Goal: Task Accomplishment & Management: Complete application form

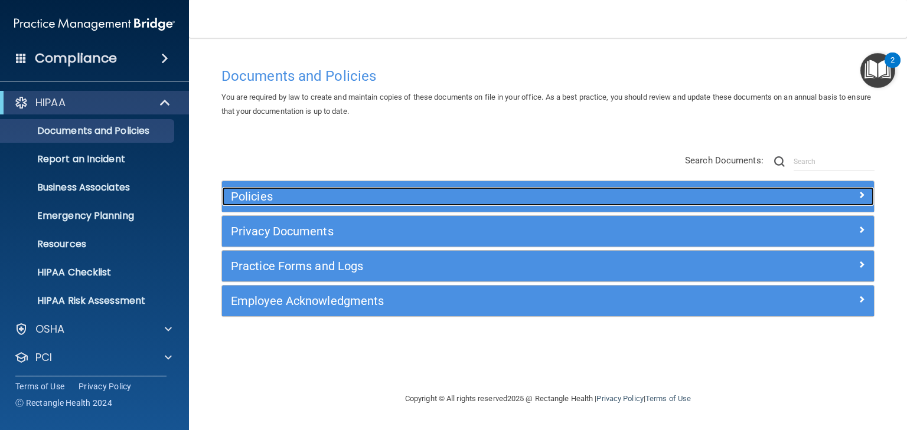
click at [253, 198] on h5 "Policies" at bounding box center [466, 196] width 471 height 13
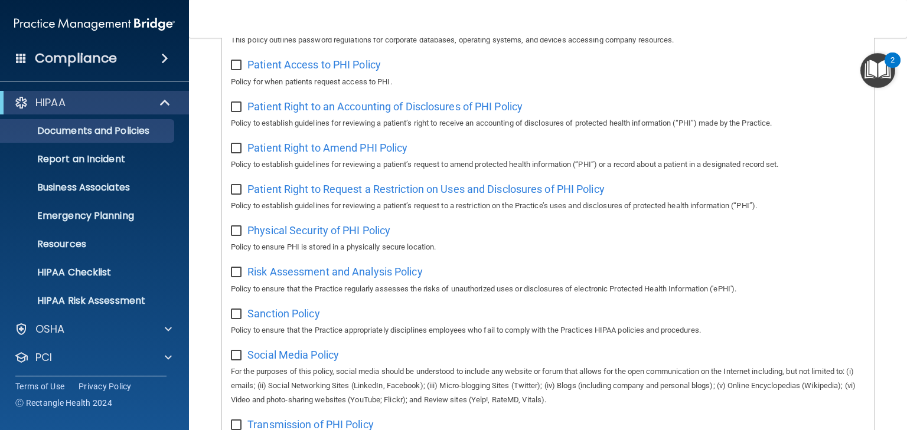
scroll to position [519, 0]
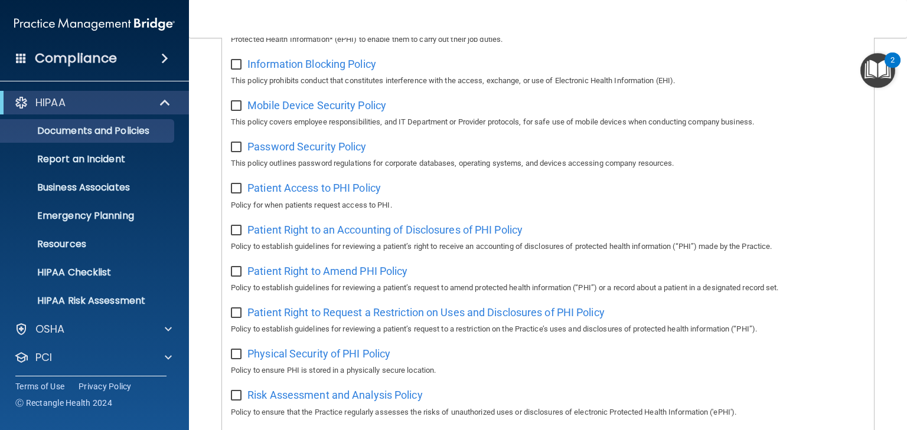
click at [876, 64] on img "Open Resource Center, 2 new notifications" at bounding box center [877, 70] width 35 height 35
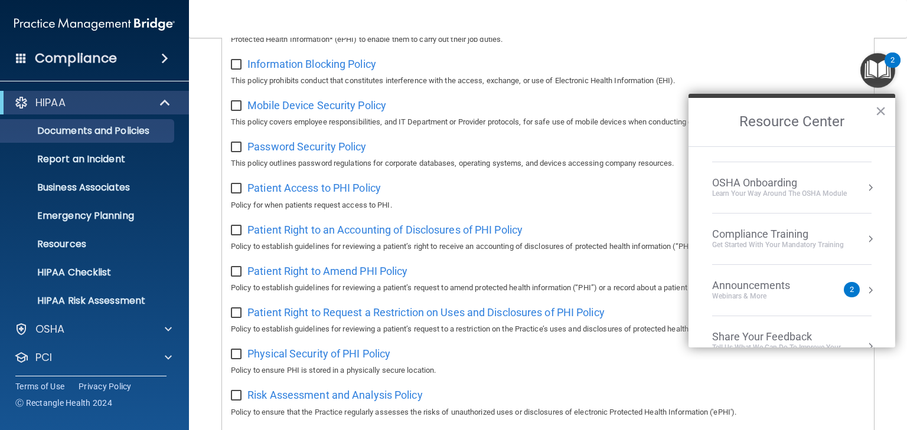
scroll to position [0, 0]
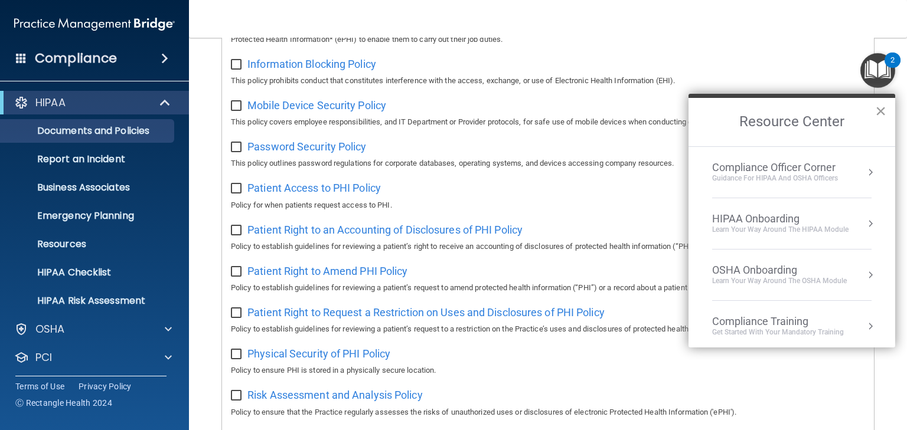
click at [881, 110] on button "×" at bounding box center [880, 111] width 11 height 19
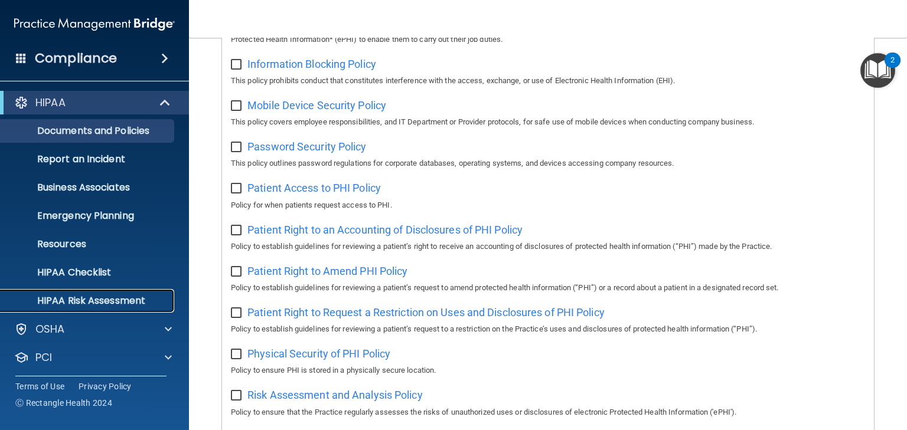
click at [120, 300] on p "HIPAA Risk Assessment" at bounding box center [88, 301] width 161 height 12
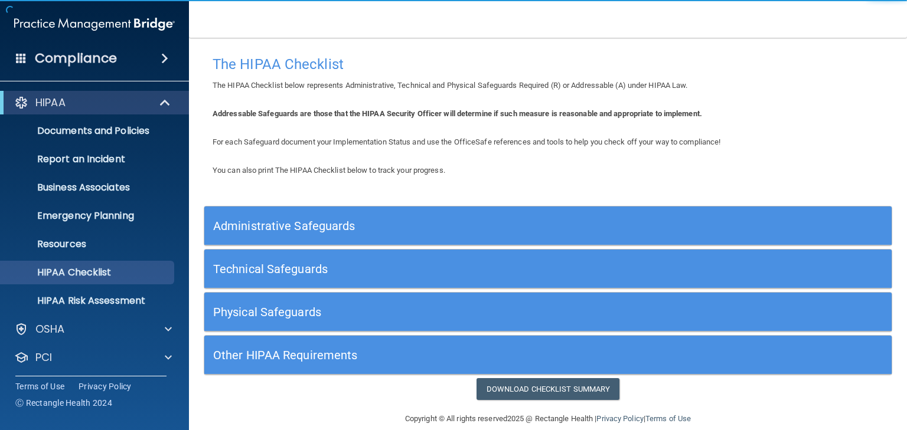
click at [267, 224] on h5 "Administrative Safeguards" at bounding box center [462, 226] width 498 height 13
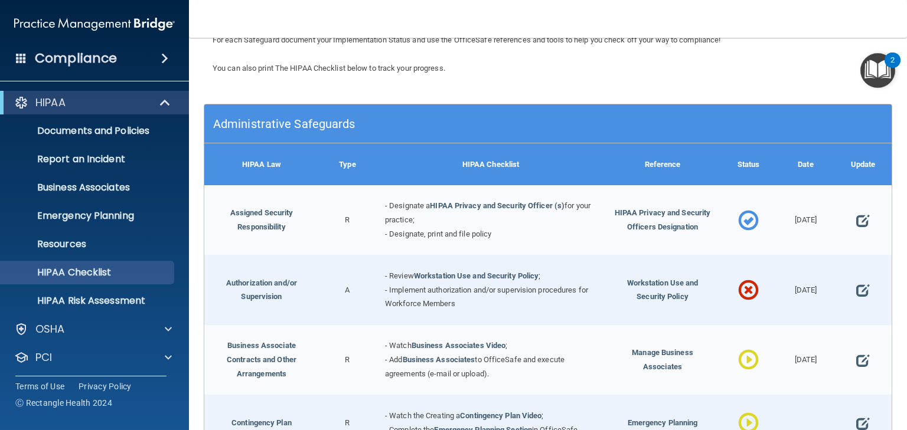
scroll to position [189, 0]
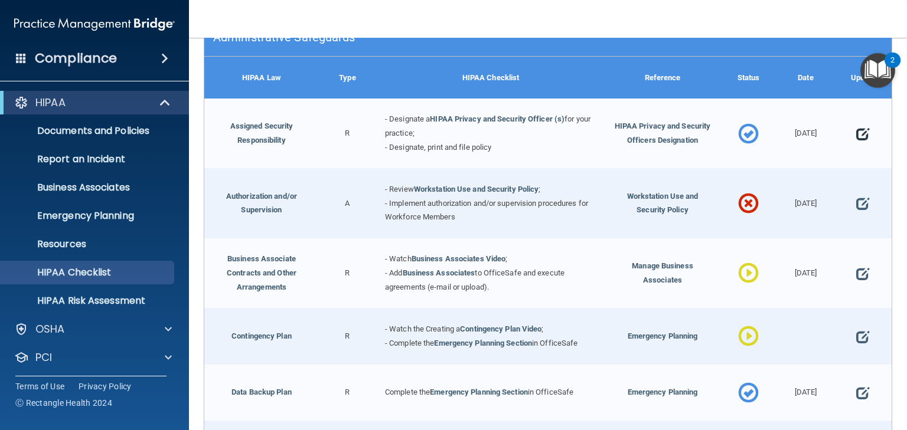
click at [862, 129] on span at bounding box center [862, 134] width 13 height 29
select select "completed"
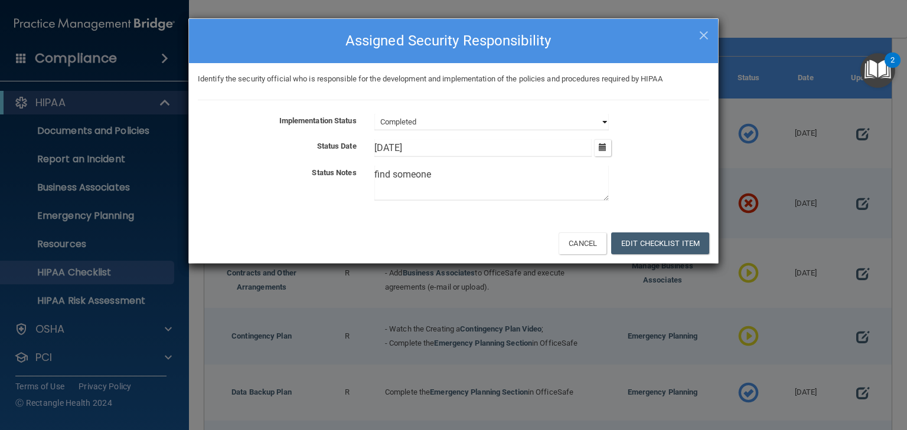
click at [515, 120] on select "Not Started In Progress Completed" at bounding box center [491, 122] width 234 height 17
click at [423, 185] on textarea "find someone" at bounding box center [491, 183] width 234 height 35
click at [640, 234] on button "Edit Checklist Item" at bounding box center [660, 244] width 98 height 22
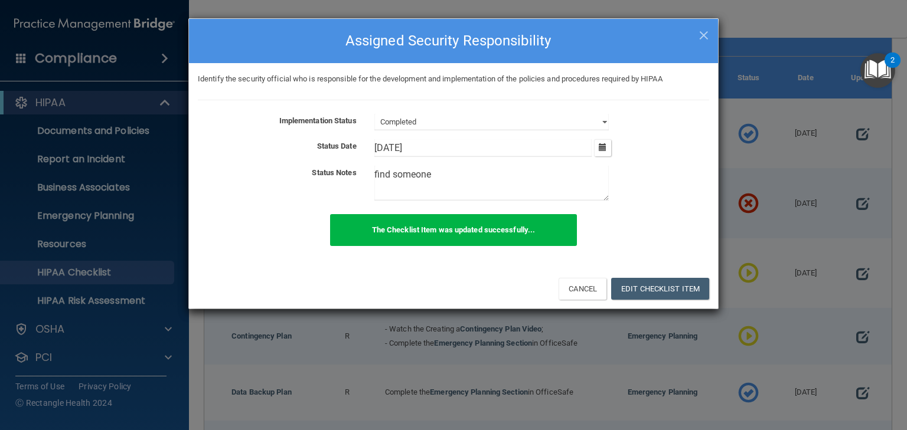
click at [749, 305] on div "× Close Assigned Security Responsibility Identify the security official who is …" at bounding box center [453, 215] width 907 height 430
click at [701, 39] on span "×" at bounding box center [703, 34] width 11 height 24
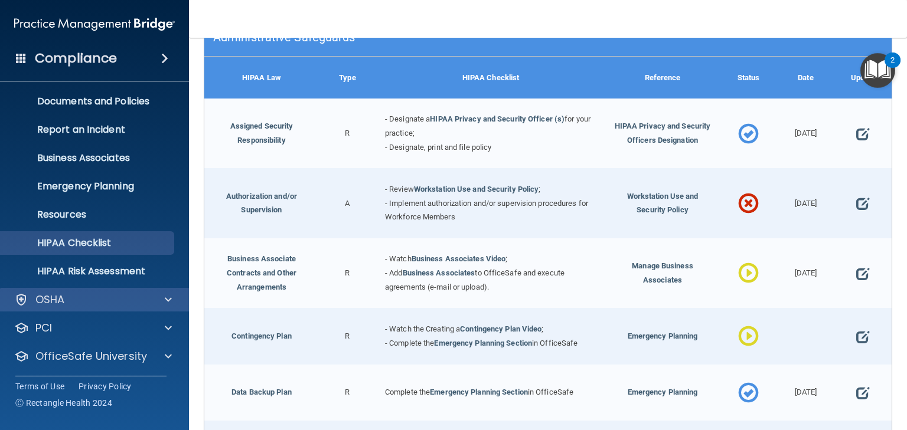
scroll to position [59, 0]
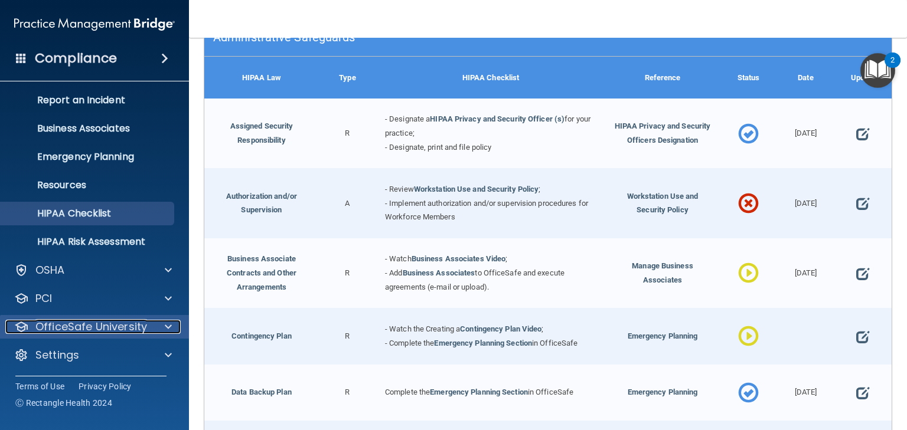
click at [119, 326] on p "OfficeSafe University" at bounding box center [91, 327] width 112 height 14
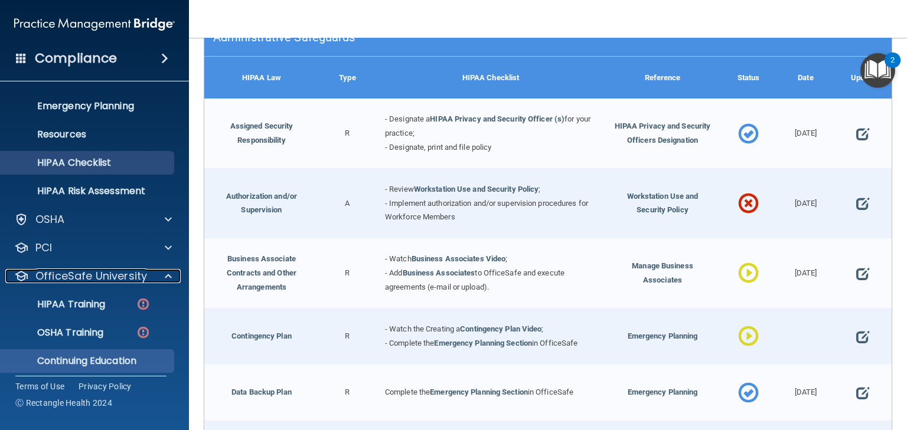
scroll to position [144, 0]
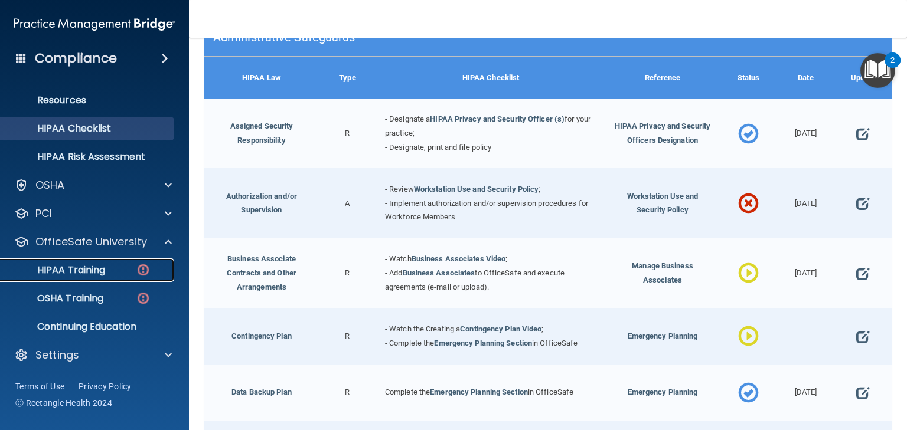
click at [94, 271] on p "HIPAA Training" at bounding box center [56, 270] width 97 height 12
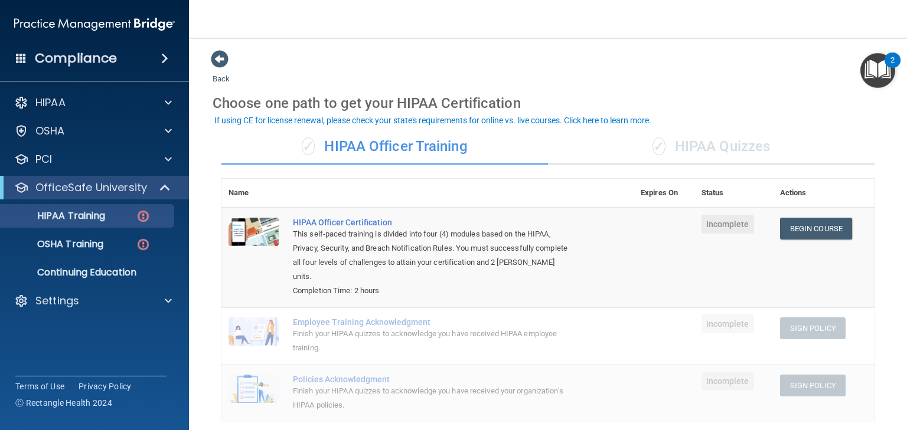
click at [716, 150] on div "✓ HIPAA Quizzes" at bounding box center [711, 146] width 326 height 35
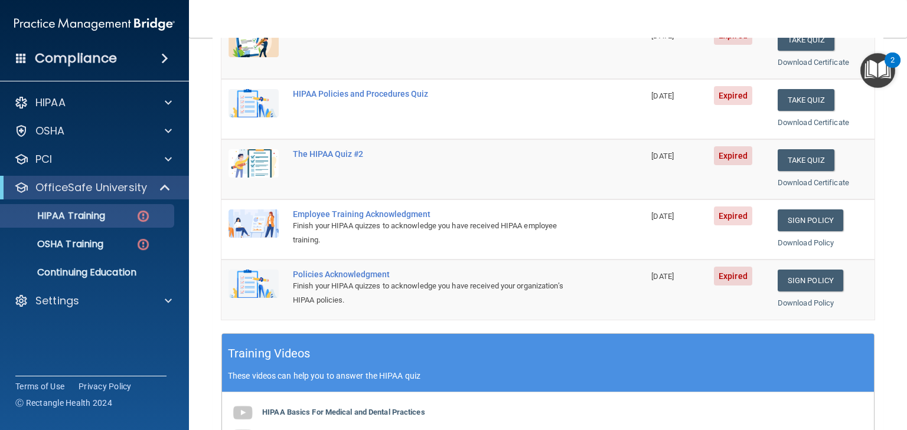
scroll to position [331, 0]
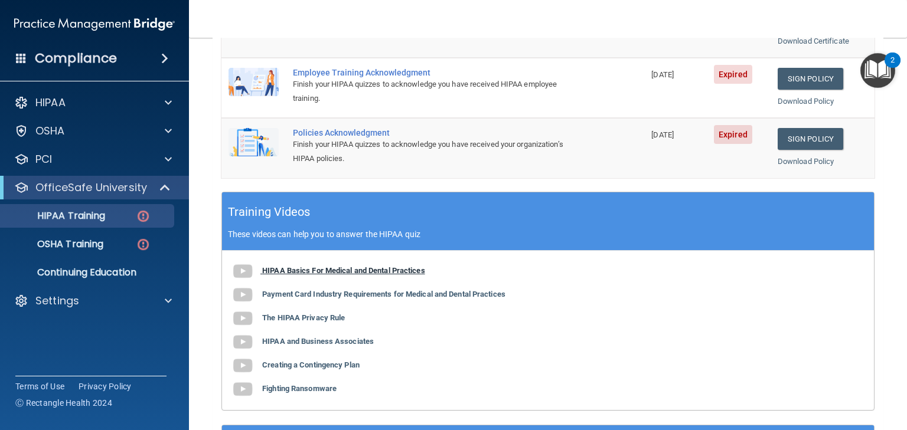
click at [323, 270] on b "HIPAA Basics For Medical and Dental Practices" at bounding box center [343, 270] width 163 height 9
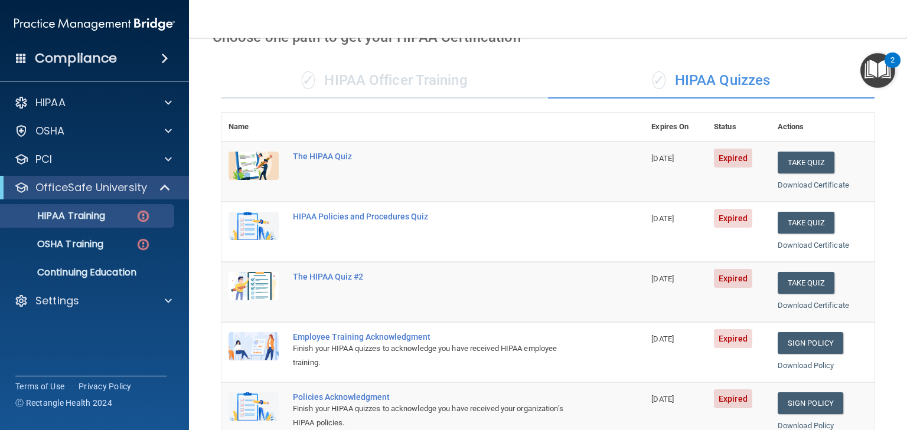
scroll to position [0, 0]
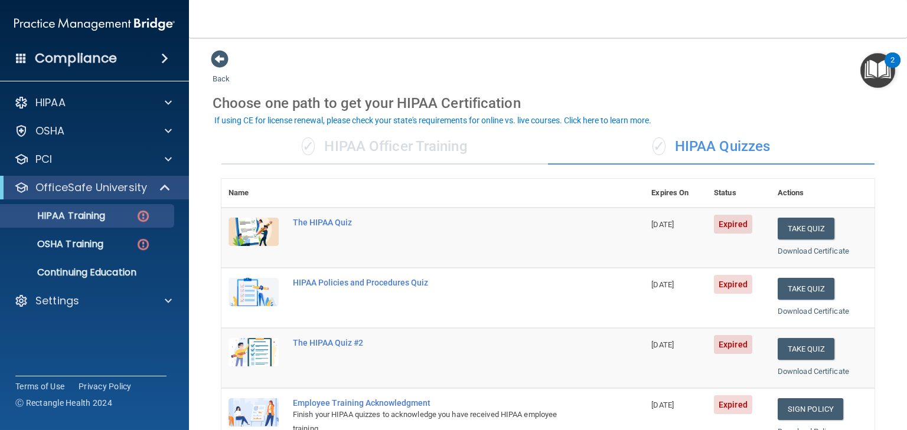
click at [380, 153] on div "✓ HIPAA Officer Training" at bounding box center [384, 146] width 326 height 35
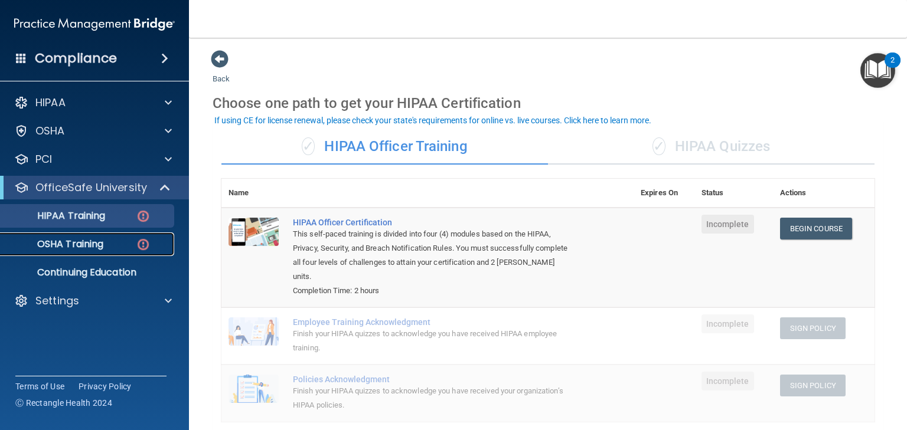
click at [73, 244] on p "OSHA Training" at bounding box center [56, 244] width 96 height 12
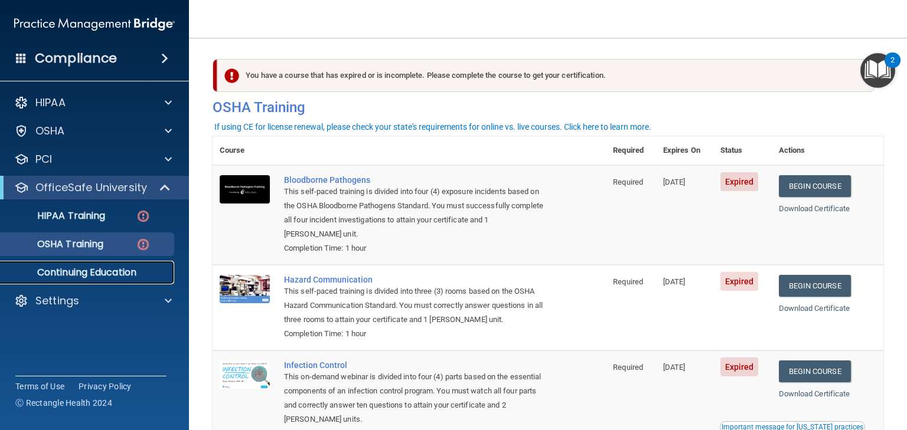
click at [77, 271] on p "Continuing Education" at bounding box center [88, 273] width 161 height 12
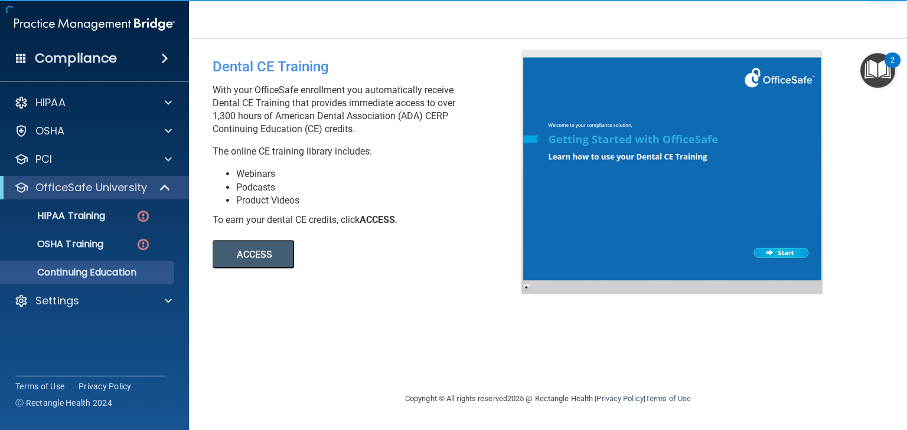
click at [253, 254] on button "ACCESS" at bounding box center [252, 254] width 81 height 28
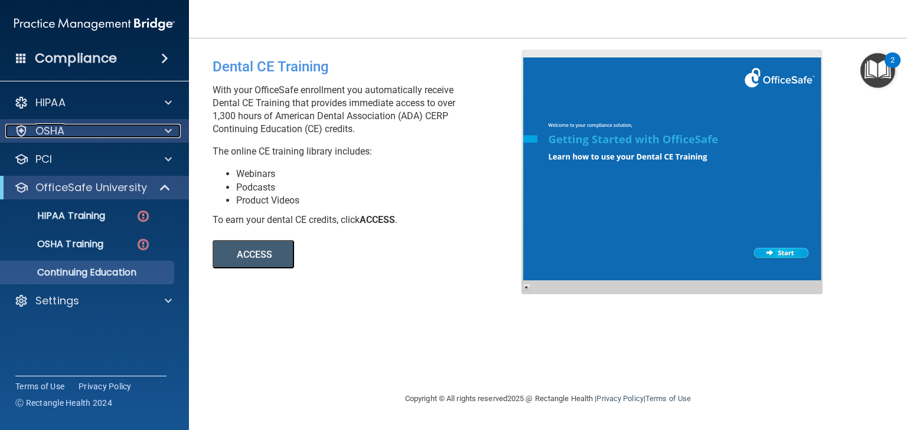
click at [57, 131] on p "OSHA" at bounding box center [50, 131] width 30 height 14
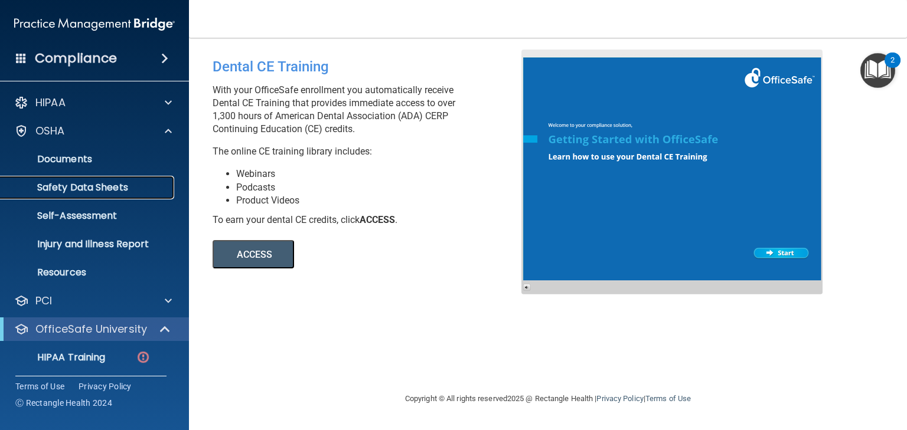
click at [70, 187] on p "Safety Data Sheets" at bounding box center [88, 188] width 161 height 12
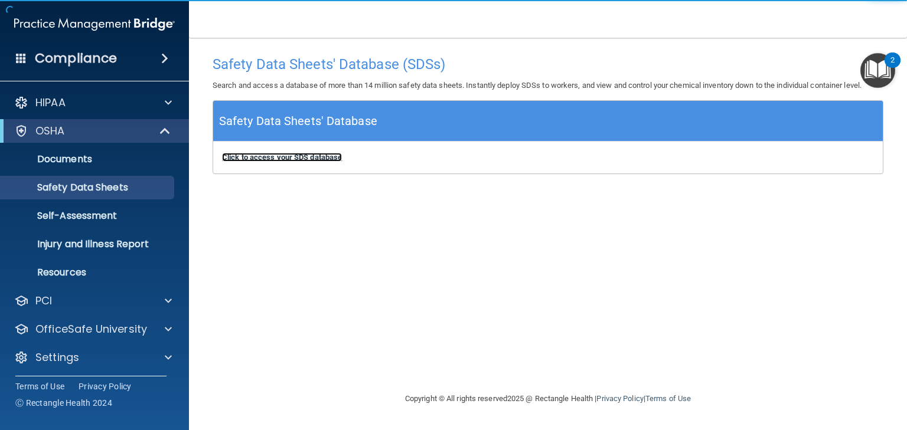
click at [306, 161] on b "Click to access your SDS database" at bounding box center [282, 157] width 120 height 9
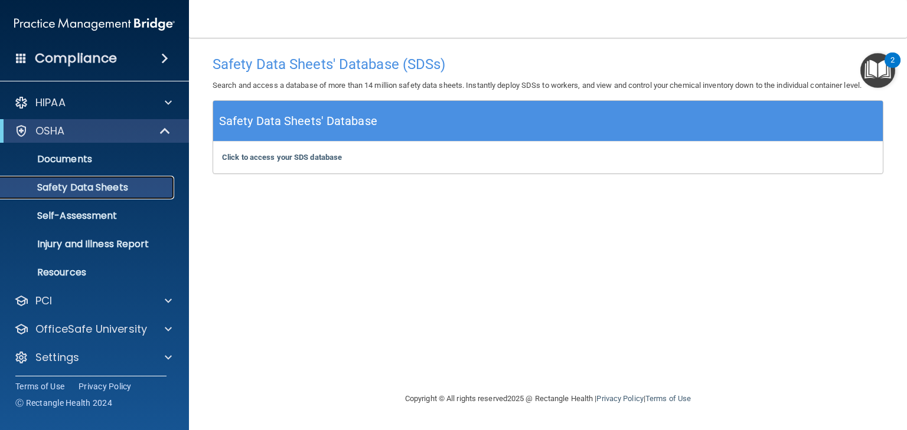
click at [73, 189] on p "Safety Data Sheets" at bounding box center [88, 188] width 161 height 12
click at [274, 157] on b "Click to access your SDS database" at bounding box center [282, 157] width 120 height 9
click at [66, 220] on p "Self-Assessment" at bounding box center [88, 216] width 161 height 12
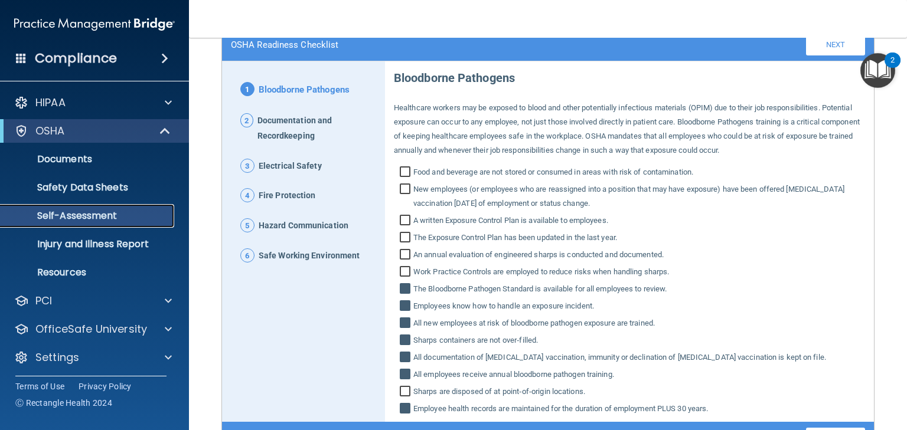
scroll to position [142, 0]
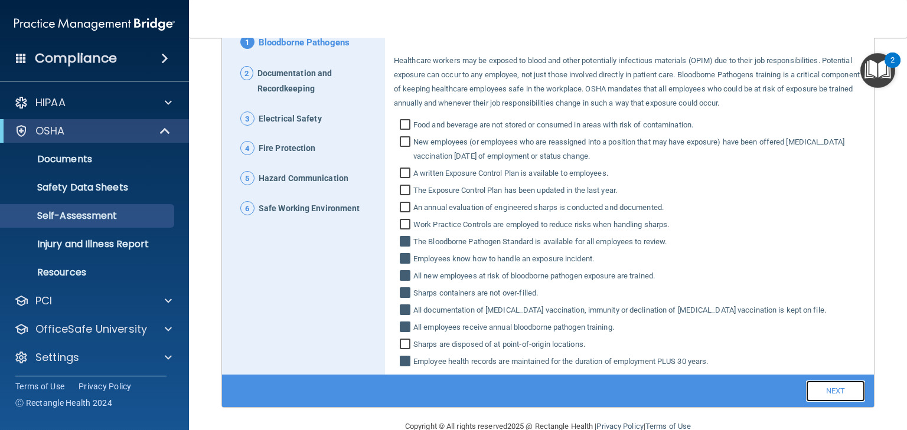
click at [826, 391] on link "Next" at bounding box center [835, 391] width 59 height 21
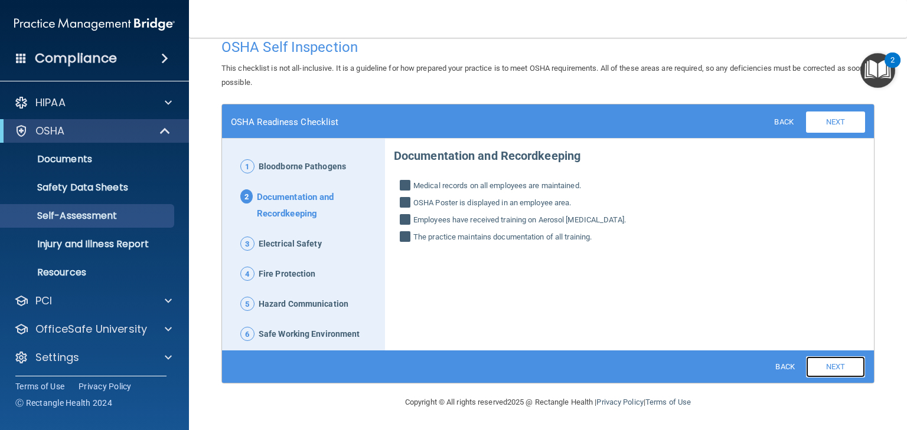
click at [826, 364] on link "Next" at bounding box center [835, 366] width 59 height 21
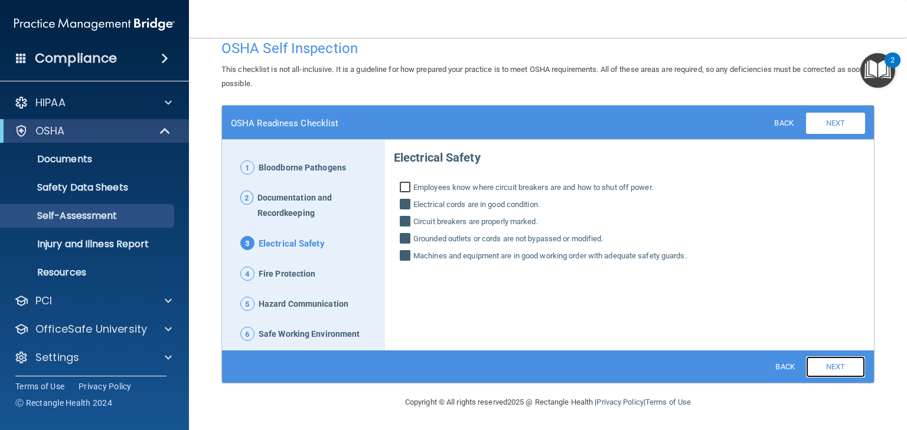
click at [826, 364] on link "Next" at bounding box center [835, 366] width 59 height 21
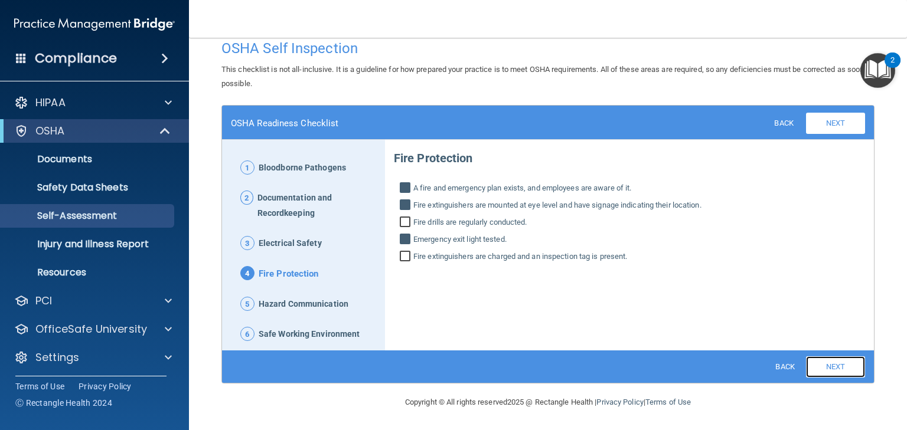
click at [826, 364] on link "Next" at bounding box center [835, 366] width 59 height 21
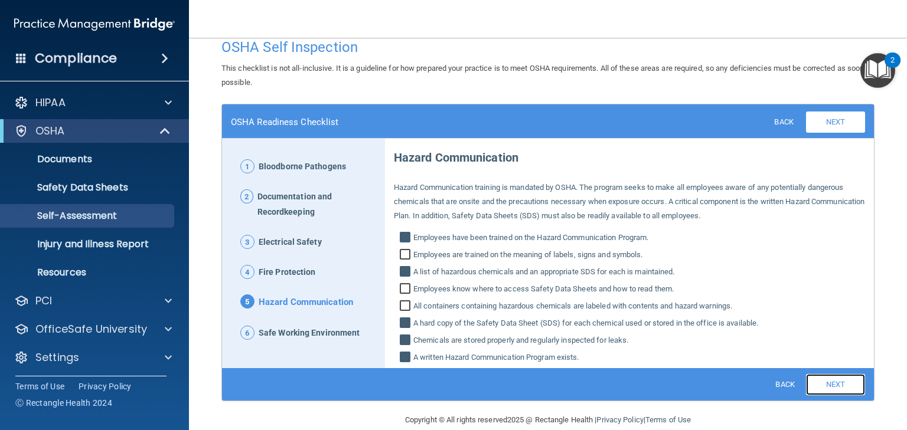
click at [833, 388] on link "Next" at bounding box center [835, 384] width 59 height 21
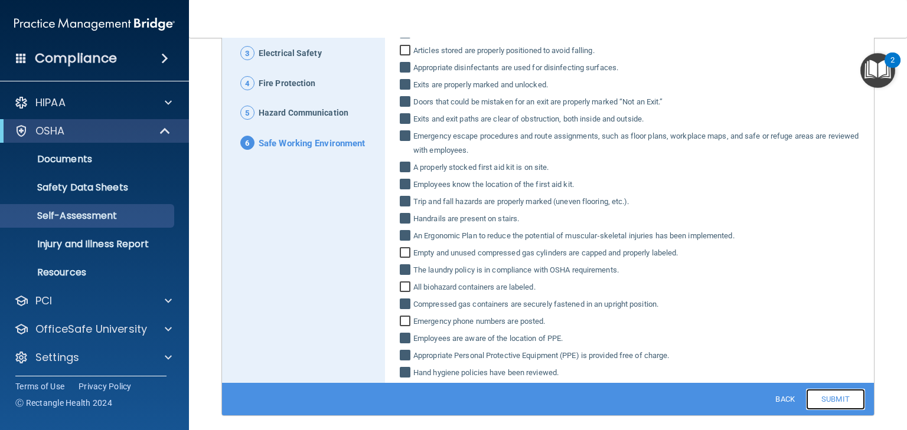
click at [816, 396] on link "Submit" at bounding box center [835, 399] width 59 height 21
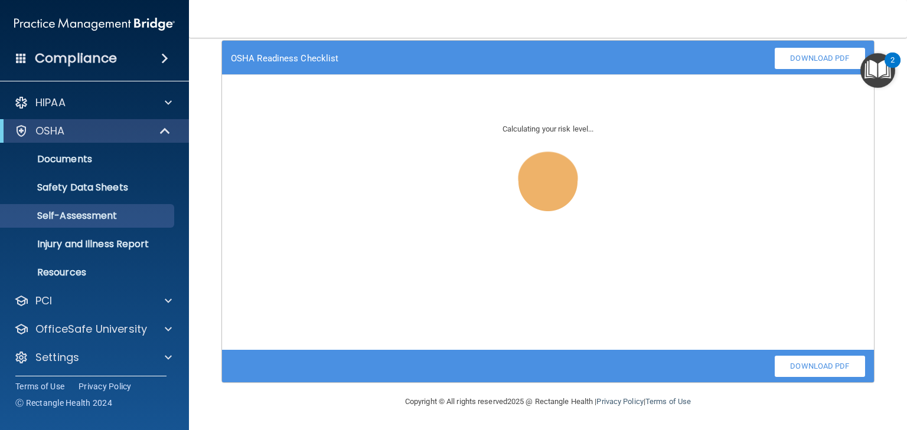
scroll to position [80, 0]
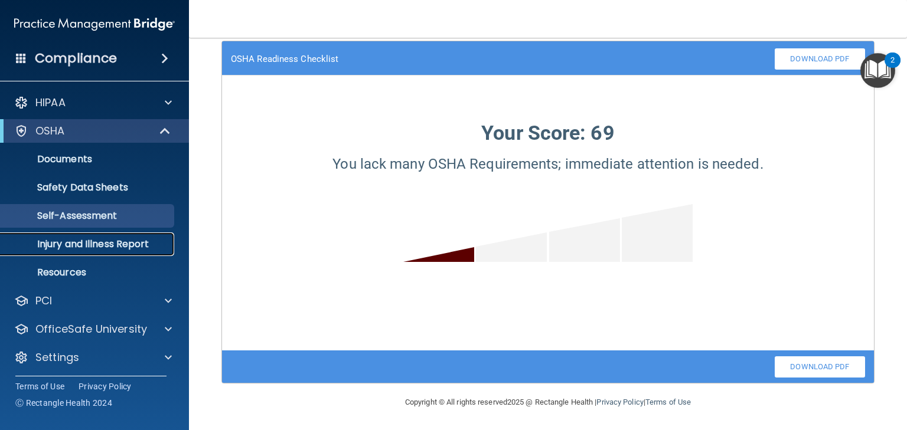
click at [70, 243] on p "Injury and Illness Report" at bounding box center [88, 244] width 161 height 12
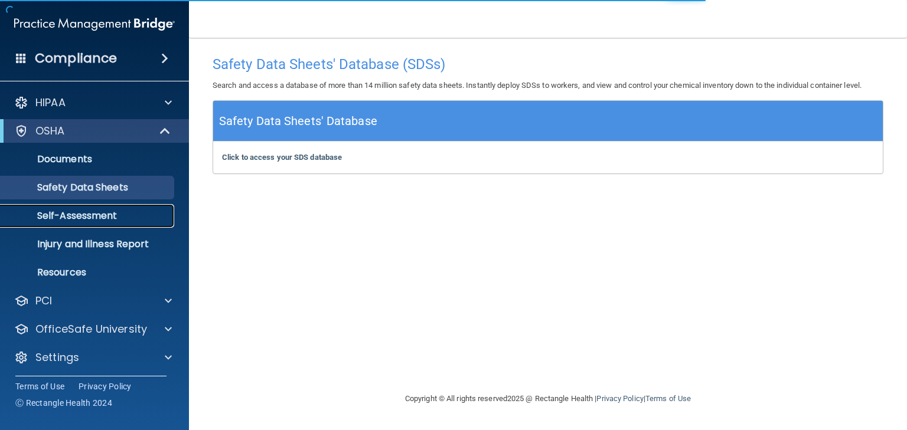
click at [66, 211] on p "Self-Assessment" at bounding box center [88, 216] width 161 height 12
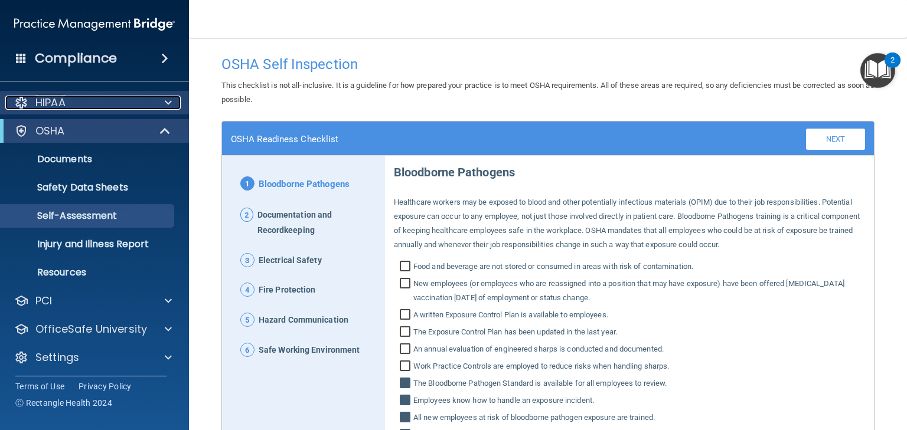
click at [65, 104] on p "HIPAA" at bounding box center [50, 103] width 30 height 14
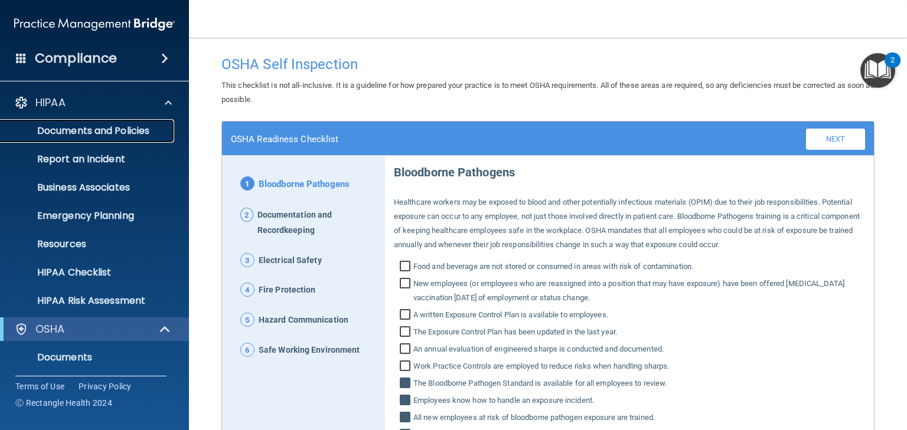
click at [97, 132] on p "Documents and Policies" at bounding box center [88, 131] width 161 height 12
